Goal: Information Seeking & Learning: Learn about a topic

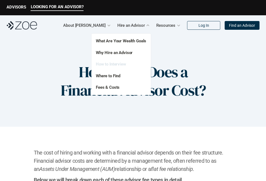
click at [120, 63] on link "How to Interview" at bounding box center [111, 64] width 30 height 5
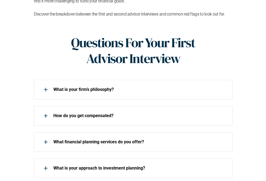
scroll to position [218, 0]
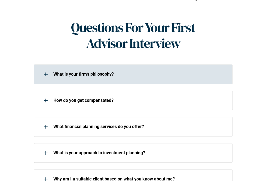
click at [153, 68] on div "What is your firm’s philosophy?" at bounding box center [133, 74] width 199 height 20
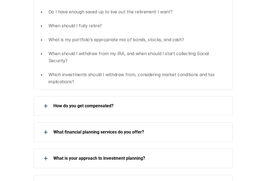
scroll to position [327, 0]
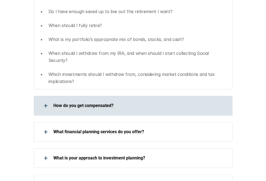
click at [106, 96] on div "How do you get compensated?" at bounding box center [133, 106] width 199 height 20
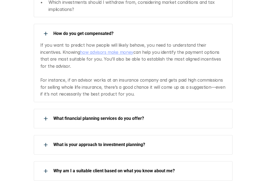
scroll to position [409, 0]
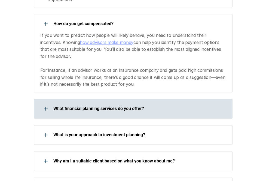
click at [101, 106] on p "What financial planning services do you offer?" at bounding box center [139, 108] width 173 height 5
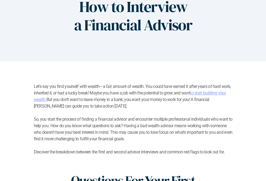
scroll to position [0, 0]
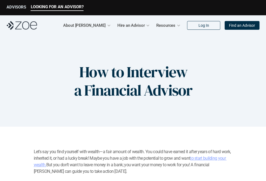
click at [13, 7] on p "ADVISORS" at bounding box center [17, 7] width 20 height 5
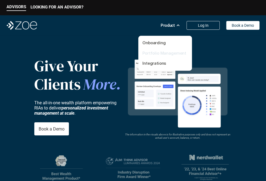
click at [152, 52] on link "Portfolio Management" at bounding box center [164, 52] width 44 height 5
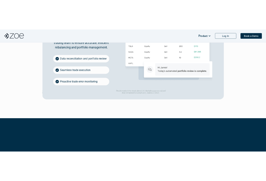
scroll to position [1042, 0]
